Goal: Information Seeking & Learning: Learn about a topic

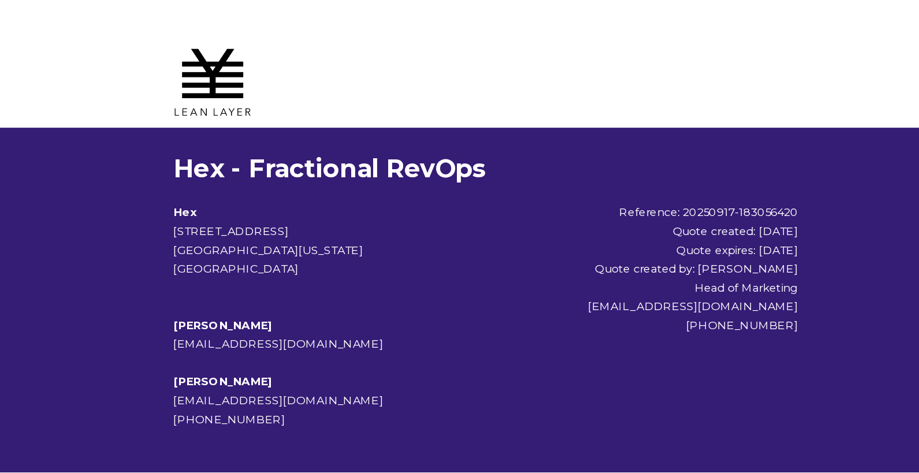
click at [382, 113] on h1 "Hex - Fractional RevOps" at bounding box center [459, 124] width 460 height 23
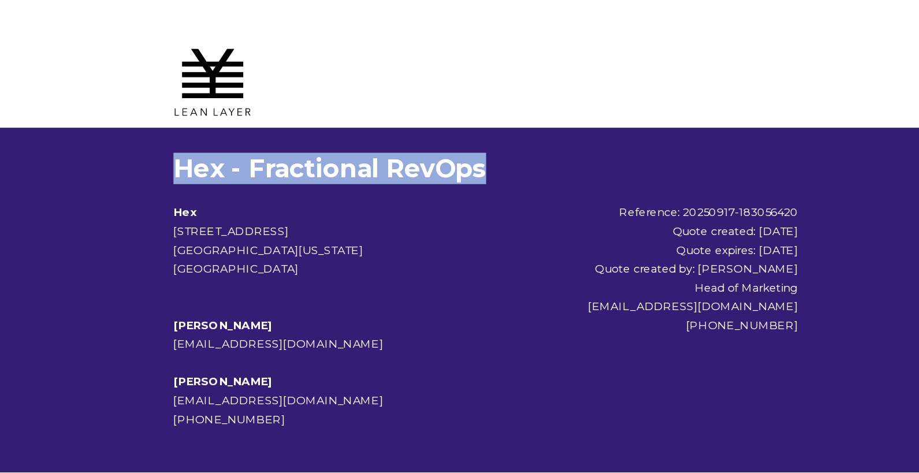
click at [382, 113] on h1 "Hex - Fractional RevOps" at bounding box center [459, 124] width 460 height 23
copy div "Hex - Fractional RevOps"
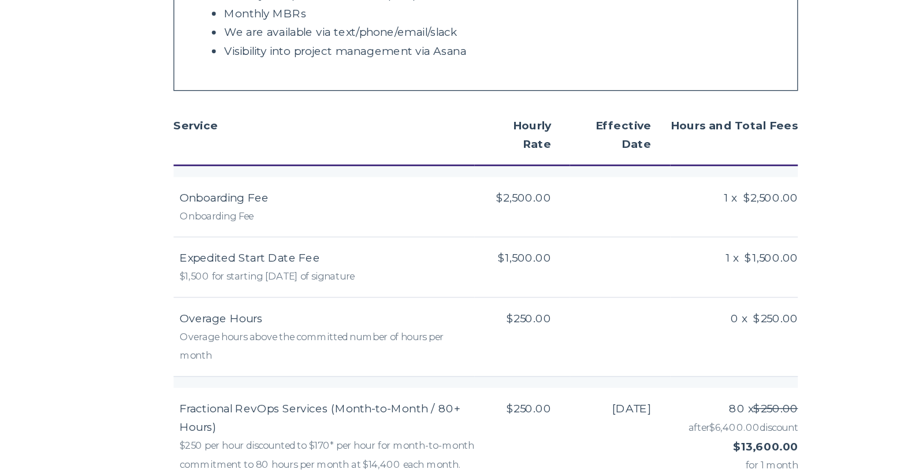
scroll to position [634, 0]
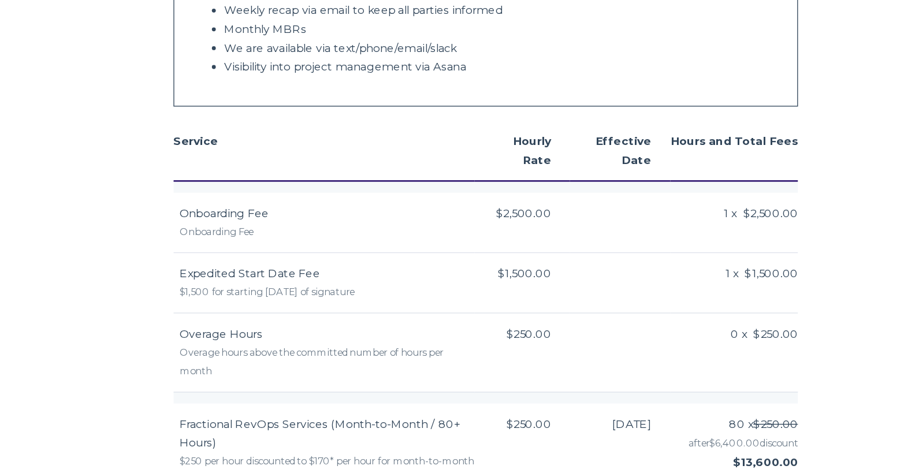
click at [254, 164] on div "Onboarding Fee" at bounding box center [342, 171] width 217 height 14
copy tr "Onboarding Fee"
click at [278, 196] on span "Expedited Start Date Fee" at bounding box center [285, 201] width 103 height 10
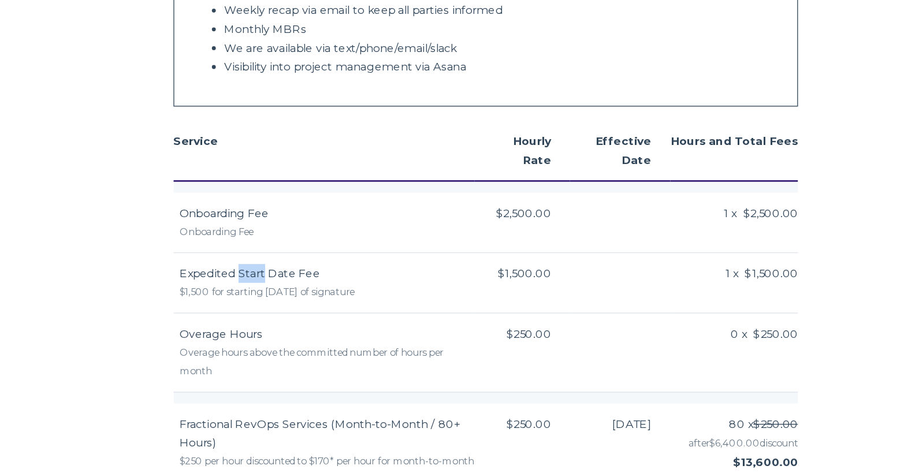
click at [278, 196] on span "Expedited Start Date Fee" at bounding box center [285, 201] width 103 height 10
copy td "Expedited Start Date Fee"
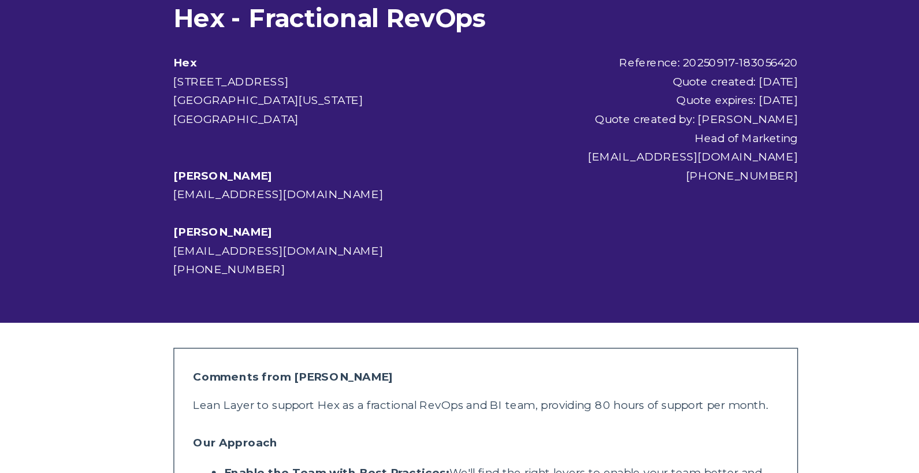
scroll to position [74, 0]
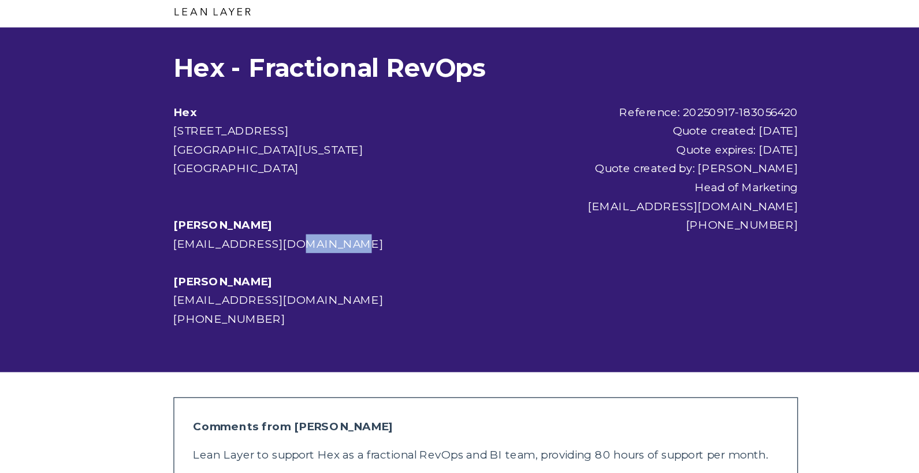
drag, startPoint x: 283, startPoint y: 152, endPoint x: 356, endPoint y: 152, distance: 72.8
click at [357, 159] on div "Lawrence Dann-fenwick lawrencedf@hex.tech Vicky Chi vchi@hex.tech +1 860-965-44…" at bounding box center [356, 207] width 254 height 97
copy span "hex.tech"
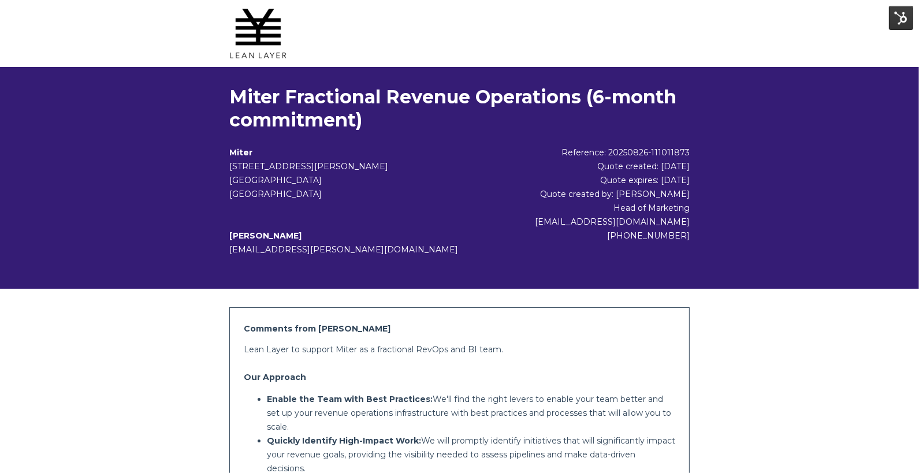
click at [330, 95] on h1 "Miter Fractional Revenue Operations (6-month commitment)" at bounding box center [459, 108] width 460 height 46
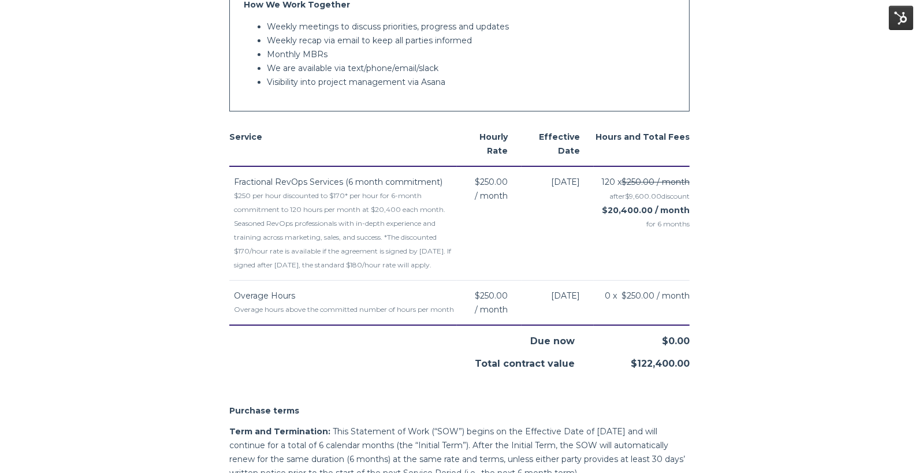
scroll to position [539, 0]
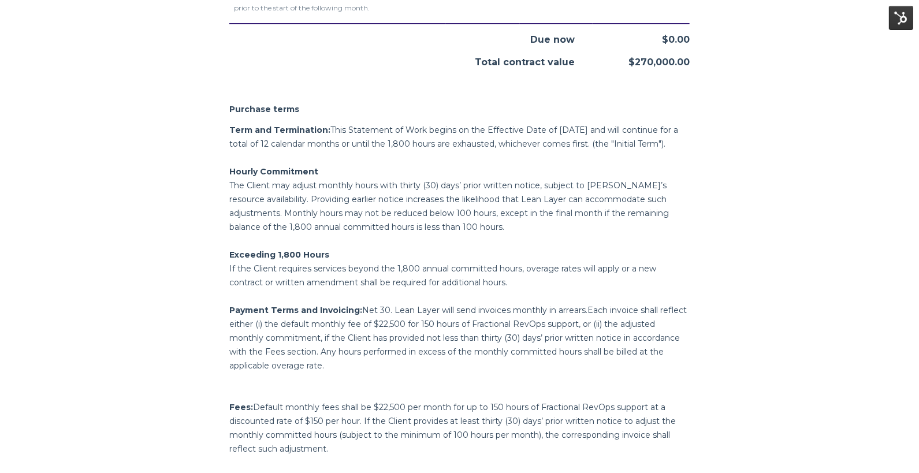
scroll to position [1084, 0]
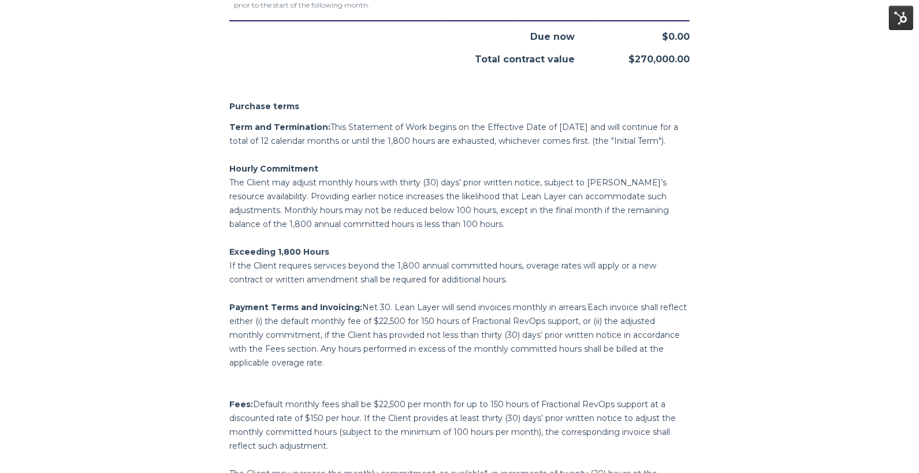
click at [434, 336] on p "Payment Terms and Invoicing: Net 30. Lean Layer will send invoices monthly in a…" at bounding box center [459, 334] width 460 height 69
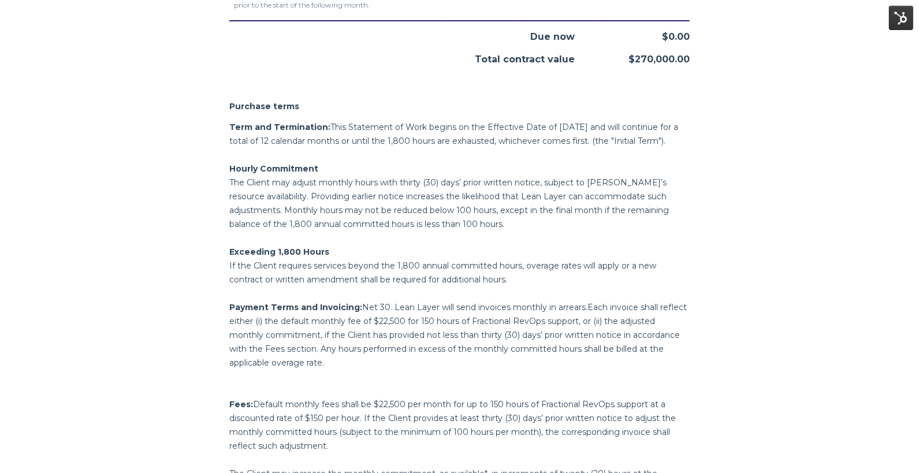
click at [435, 336] on p "Payment Terms and Invoicing: Net 30. Lean Layer will send invoices monthly in a…" at bounding box center [459, 334] width 460 height 69
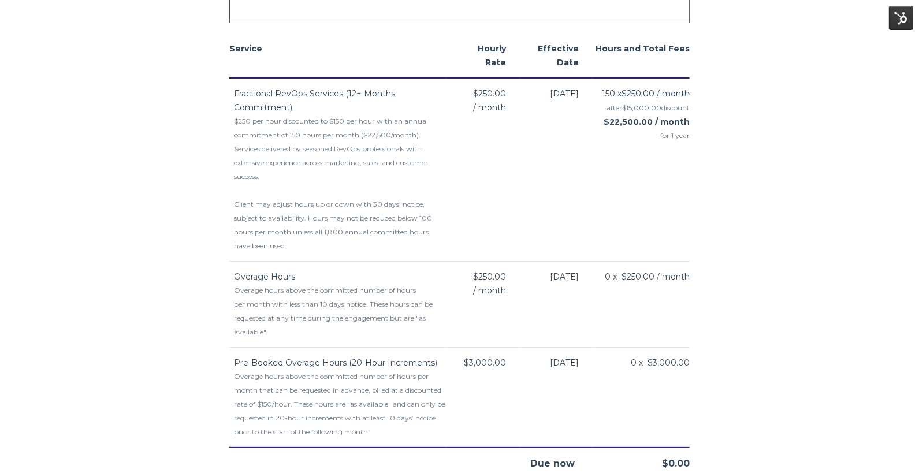
scroll to position [663, 0]
